Goal: Task Accomplishment & Management: Use online tool/utility

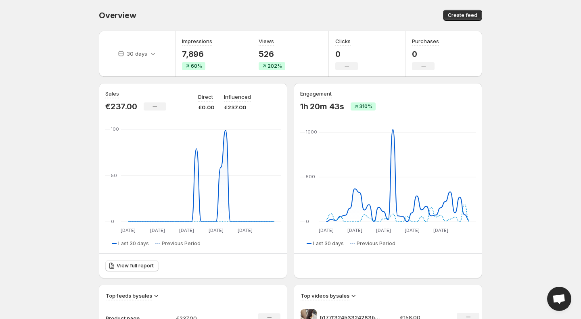
click at [76, 79] on body "Home Feeds Videos Subscription Settings Overview. This page is ready Overview C…" at bounding box center [290, 159] width 581 height 319
click at [467, 13] on span "Create feed" at bounding box center [462, 15] width 29 height 6
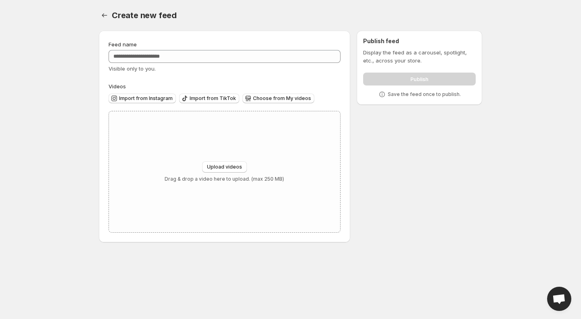
click at [102, 24] on div "Create new feed. This page is ready Create new feed" at bounding box center [290, 15] width 383 height 31
click at [108, 12] on button "Settings" at bounding box center [104, 15] width 11 height 11
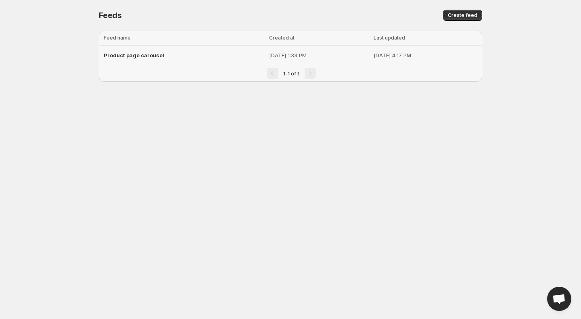
click at [174, 54] on div "Product page carousel" at bounding box center [184, 55] width 161 height 15
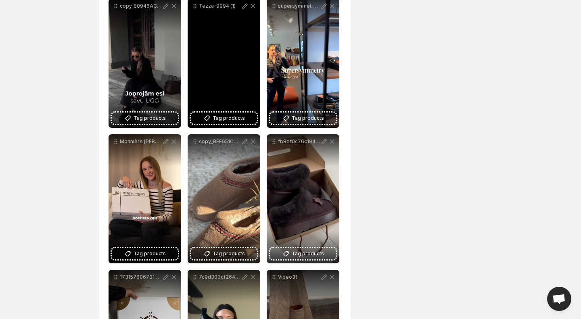
scroll to position [260, 0]
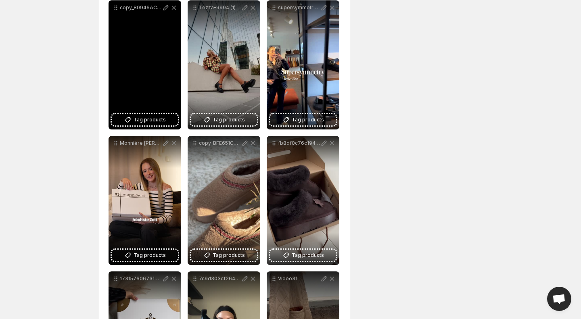
click at [145, 35] on div "copy_80946AC5-CD2F-4C89-AD73-BDA1A230610C - VEED Export (1)" at bounding box center [144, 64] width 73 height 129
click at [146, 74] on div "copy_80946AC5-CD2F-4C89-AD73-BDA1A230610C - VEED Export (1)" at bounding box center [144, 64] width 73 height 129
click at [117, 8] on icon at bounding box center [116, 8] width 8 height 8
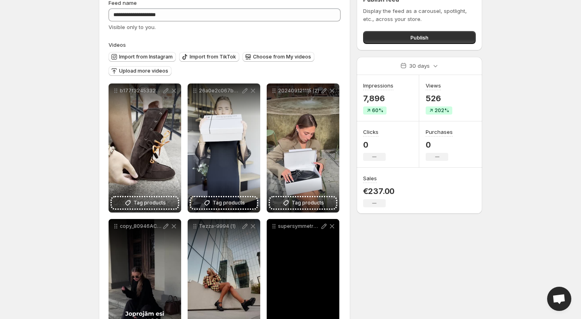
scroll to position [0, 0]
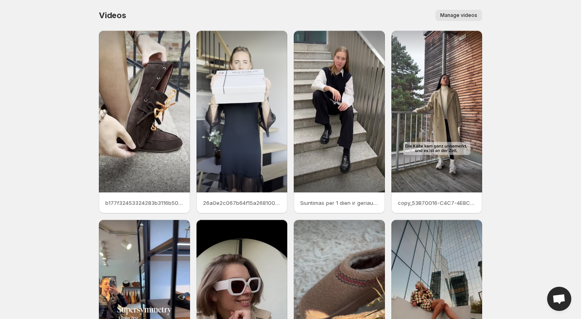
click at [461, 15] on span "Manage videos" at bounding box center [458, 15] width 37 height 6
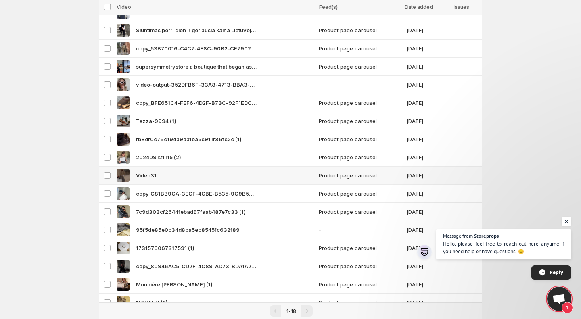
scroll to position [106, 0]
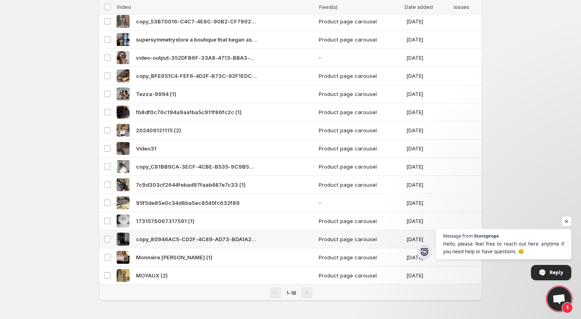
click at [190, 238] on span "copy_80946AC5-CD2F-4C89-AD73-BDA1A230610C - VEED Export (1)" at bounding box center [196, 239] width 121 height 8
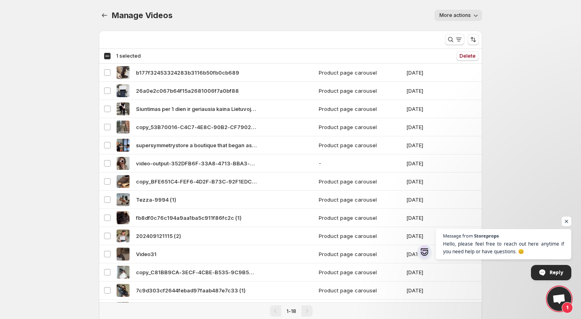
click at [473, 17] on icon "button" at bounding box center [475, 15] width 8 height 8
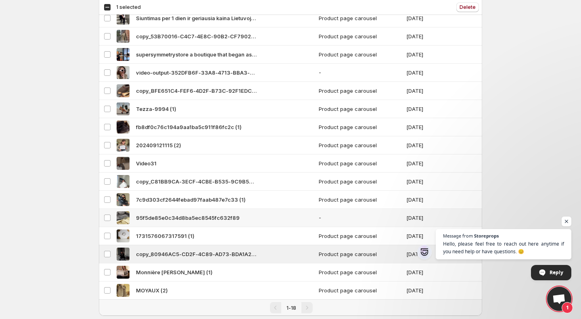
scroll to position [107, 0]
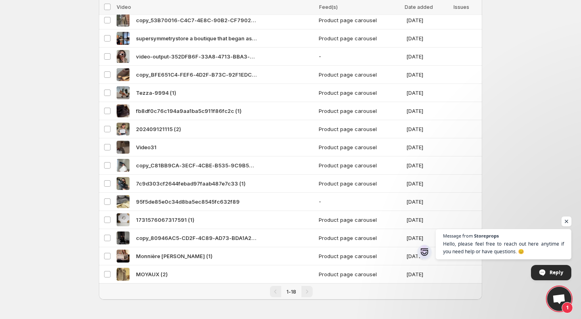
click at [565, 222] on span "Open chat" at bounding box center [566, 222] width 10 height 10
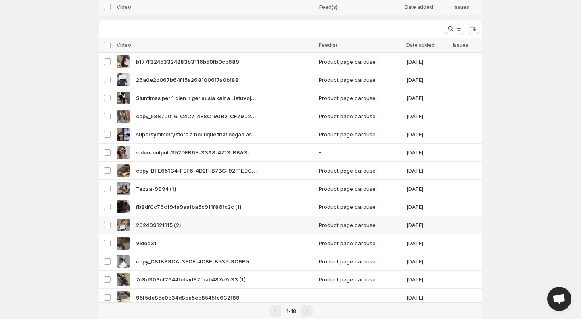
scroll to position [0, 0]
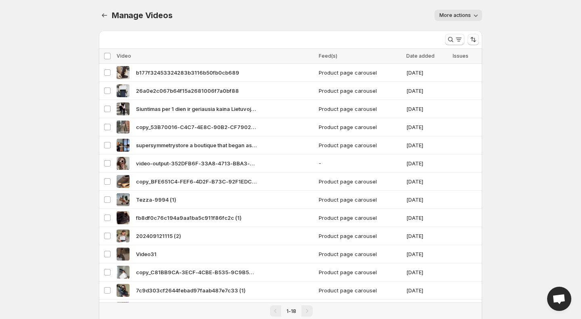
click at [467, 14] on span "More actions" at bounding box center [454, 15] width 31 height 6
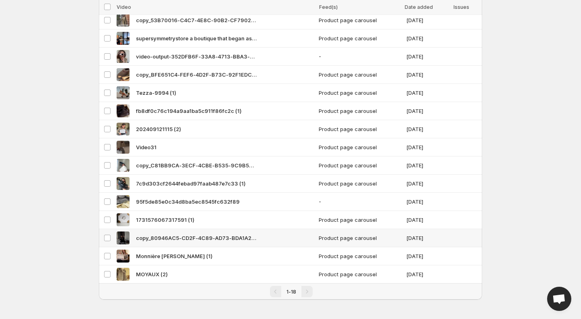
click at [207, 236] on span "copy_80946AC5-CD2F-4C89-AD73-BDA1A230610C - VEED Export (1)" at bounding box center [196, 238] width 121 height 8
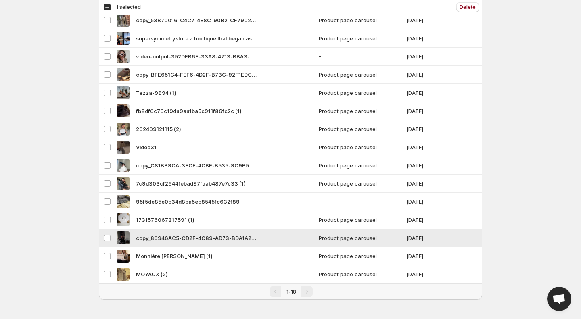
click at [207, 236] on span "copy_80946AC5-CD2F-4C89-AD73-BDA1A230610C - VEED Export (1)" at bounding box center [196, 238] width 121 height 8
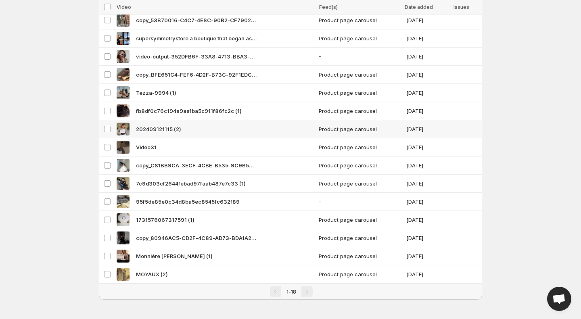
scroll to position [0, 0]
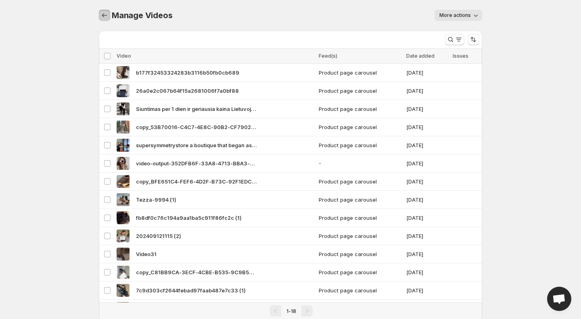
click at [105, 14] on icon "Manage Videos" at bounding box center [104, 15] width 8 height 8
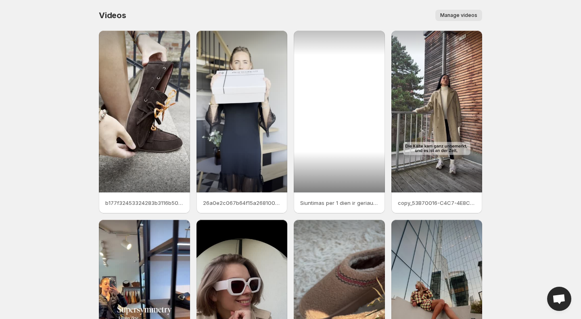
scroll to position [121, 0]
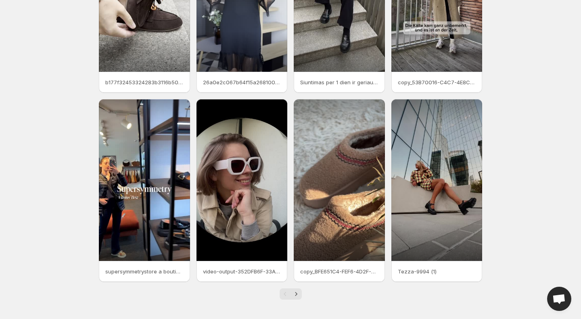
click at [287, 292] on div "Pagination" at bounding box center [284, 293] width 11 height 11
click at [300, 292] on button "Next" at bounding box center [295, 293] width 11 height 11
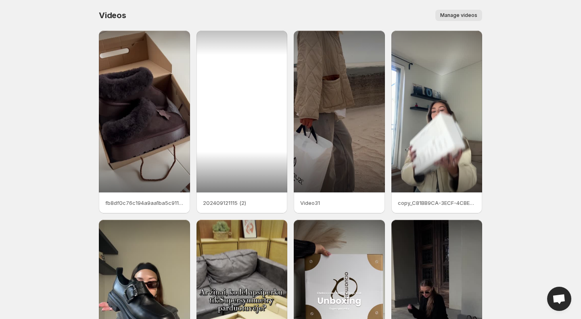
scroll to position [121, 0]
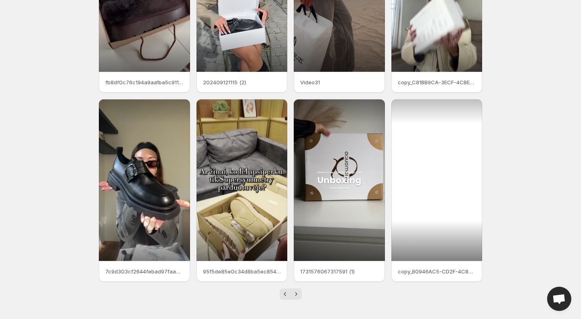
click at [448, 145] on div at bounding box center [436, 180] width 91 height 162
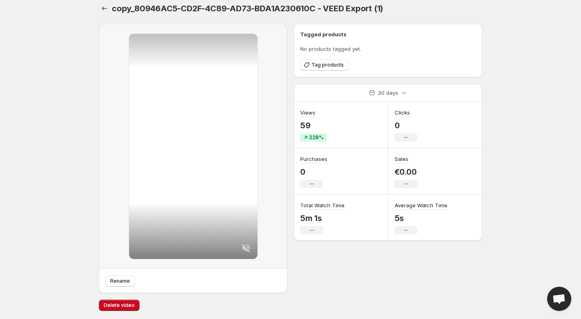
scroll to position [6, 0]
click at [215, 192] on div at bounding box center [193, 146] width 128 height 225
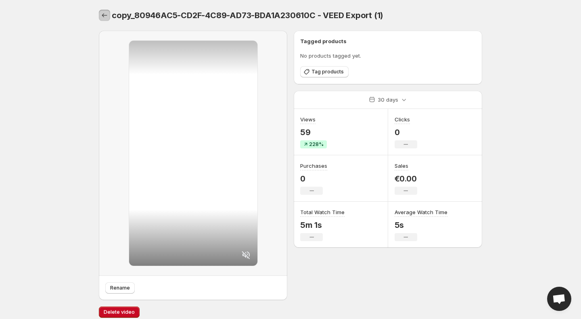
click at [106, 14] on icon "Settings" at bounding box center [104, 15] width 8 height 8
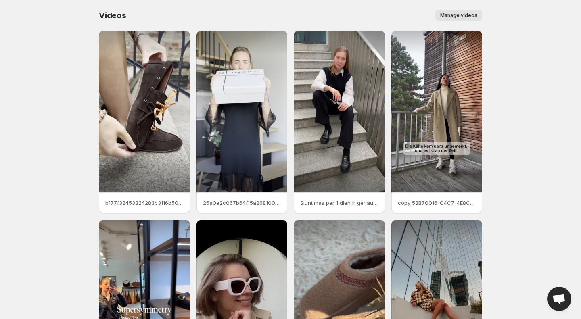
click at [38, 106] on body "Home Feeds Videos Subscription Settings Videos. This page is ready Videos Manag…" at bounding box center [290, 159] width 581 height 319
